Goal: Information Seeking & Learning: Check status

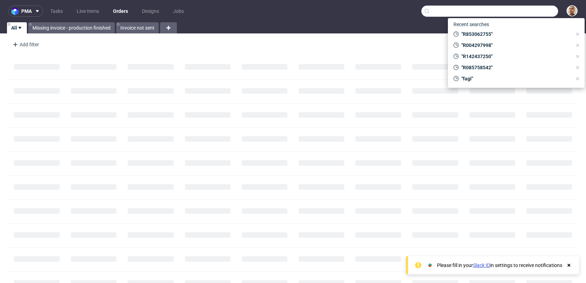
click at [533, 8] on input "text" at bounding box center [489, 11] width 137 height 11
paste input "XKVK"
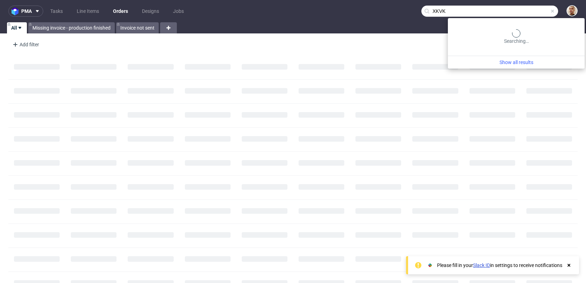
type input "XKVK"
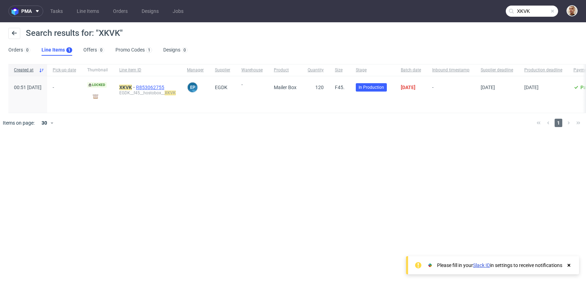
click at [161, 87] on span "R853062755" at bounding box center [151, 88] width 30 height 6
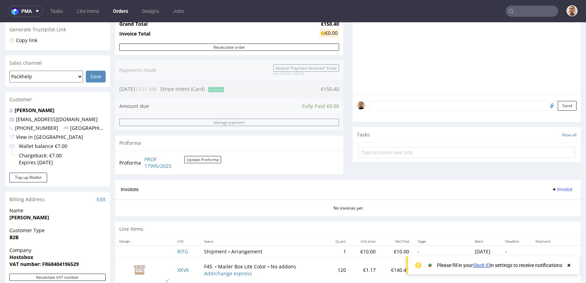
scroll to position [310, 0]
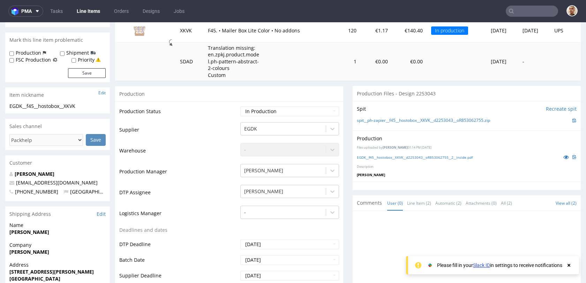
scroll to position [77, 0]
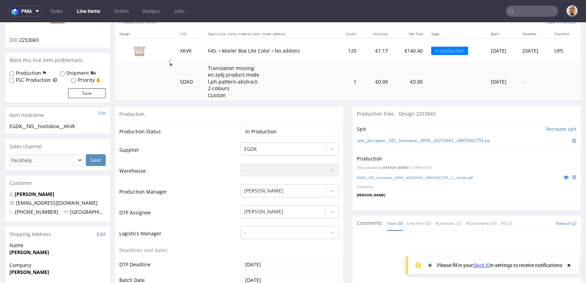
click at [532, 10] on input "text" at bounding box center [531, 11] width 52 height 11
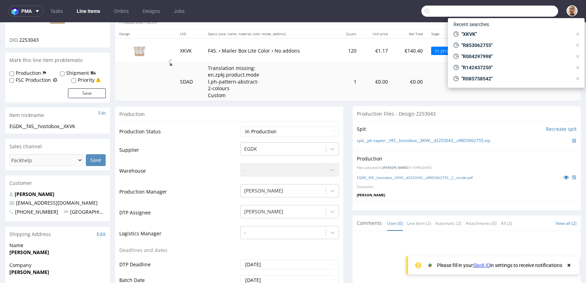
paste input "R554230381"
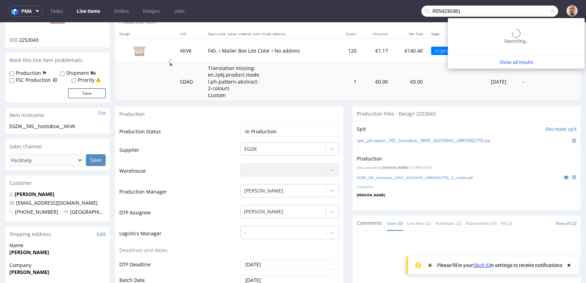
type input "R554230381"
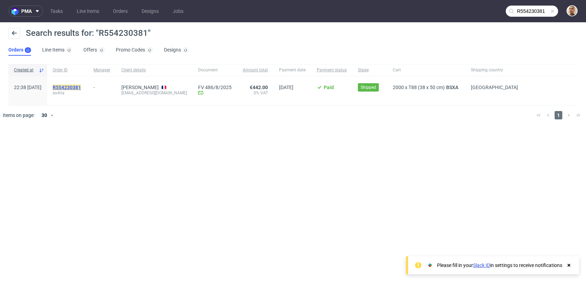
click at [81, 88] on mark "R554230381" at bounding box center [67, 88] width 28 height 6
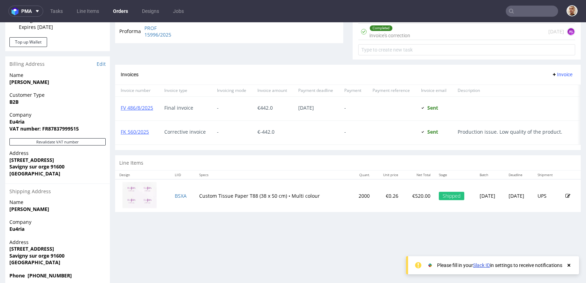
scroll to position [142, 0]
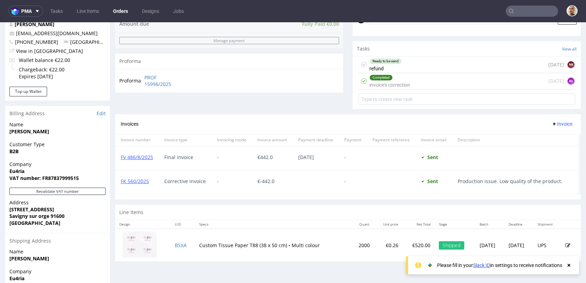
scroll to position [270, 0]
